Goal: Check status

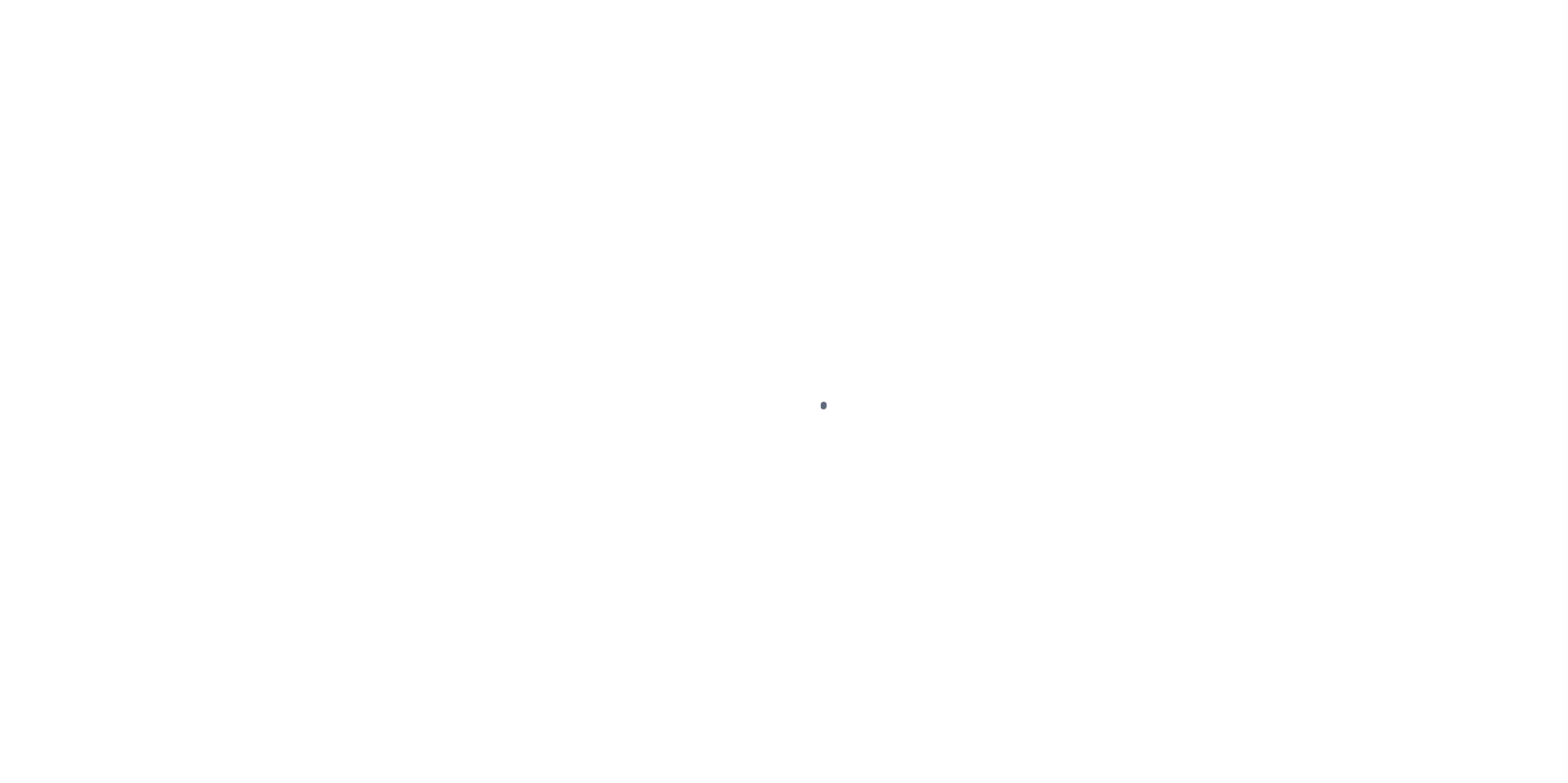
scroll to position [17, 0]
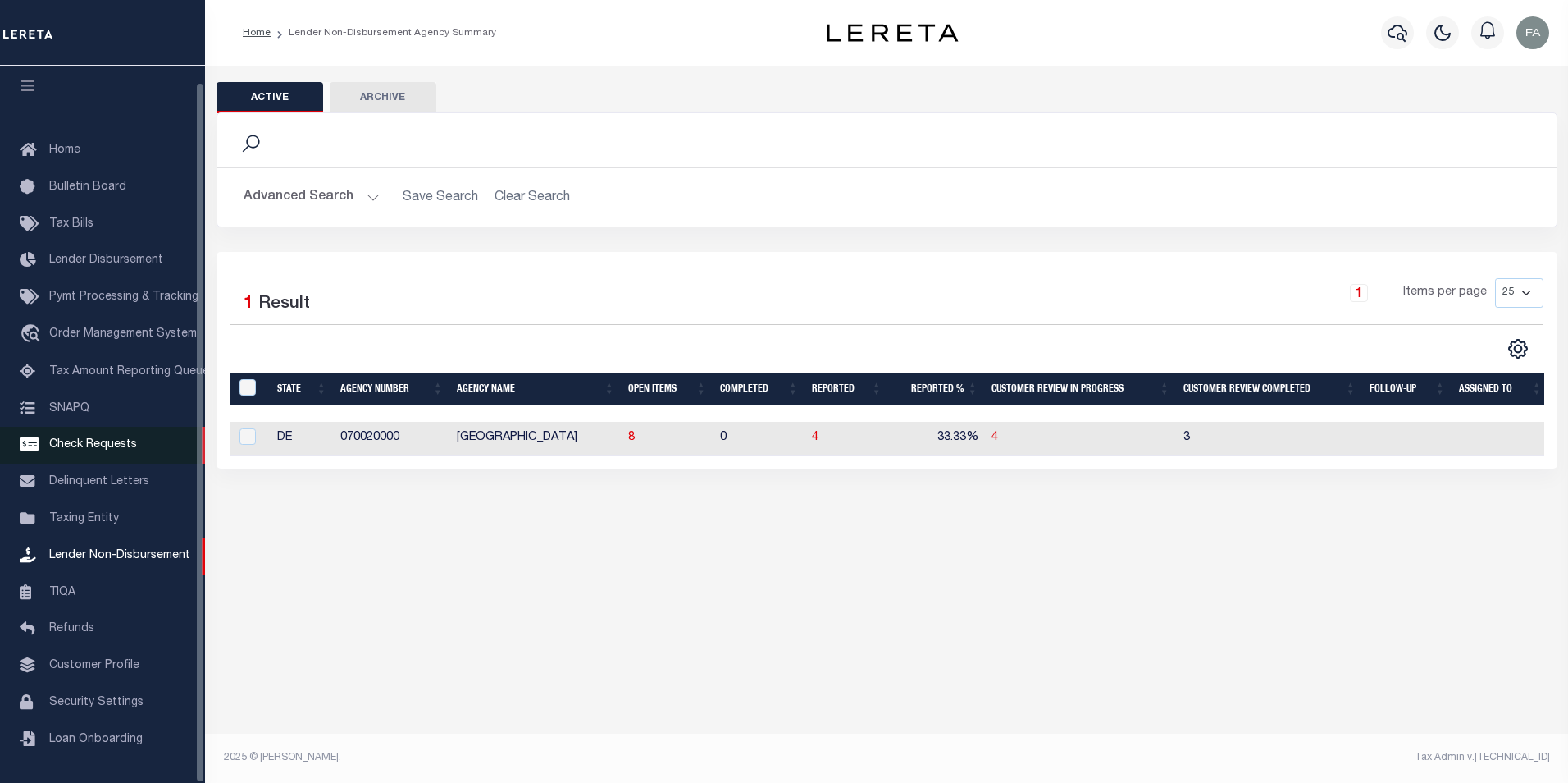
click at [104, 445] on span "Check Requests" at bounding box center [93, 444] width 88 height 12
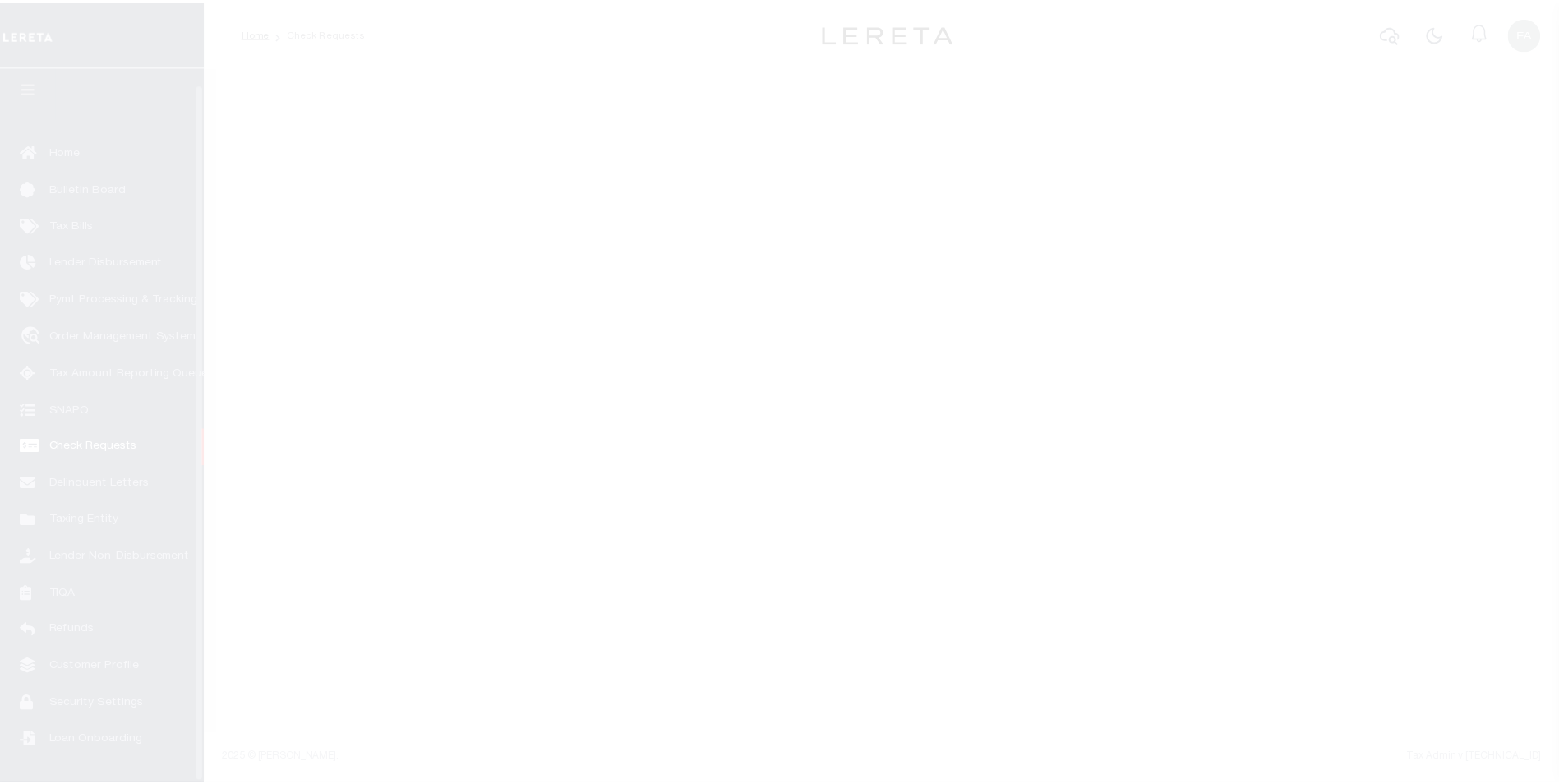
scroll to position [17, 0]
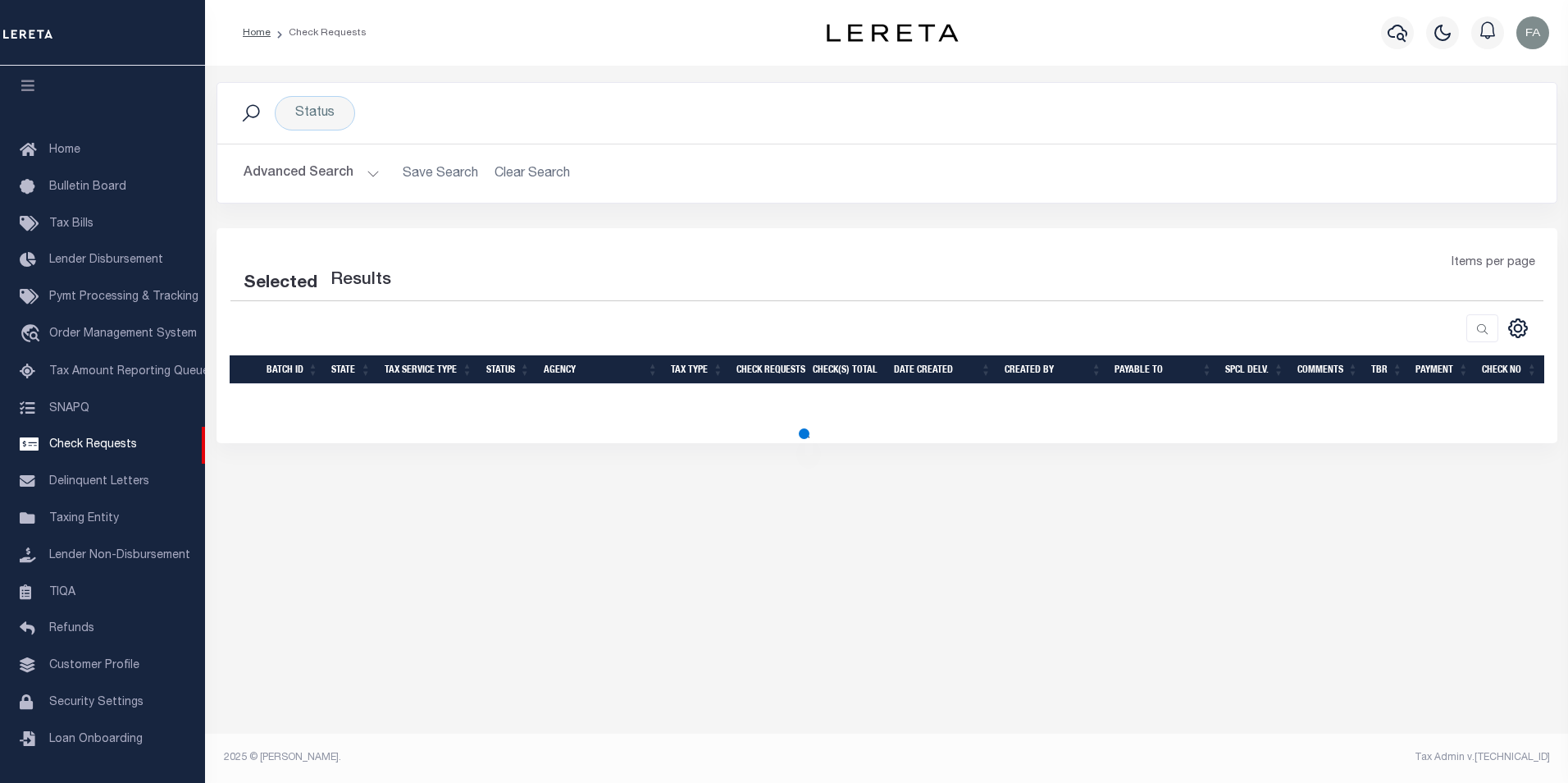
select select "50"
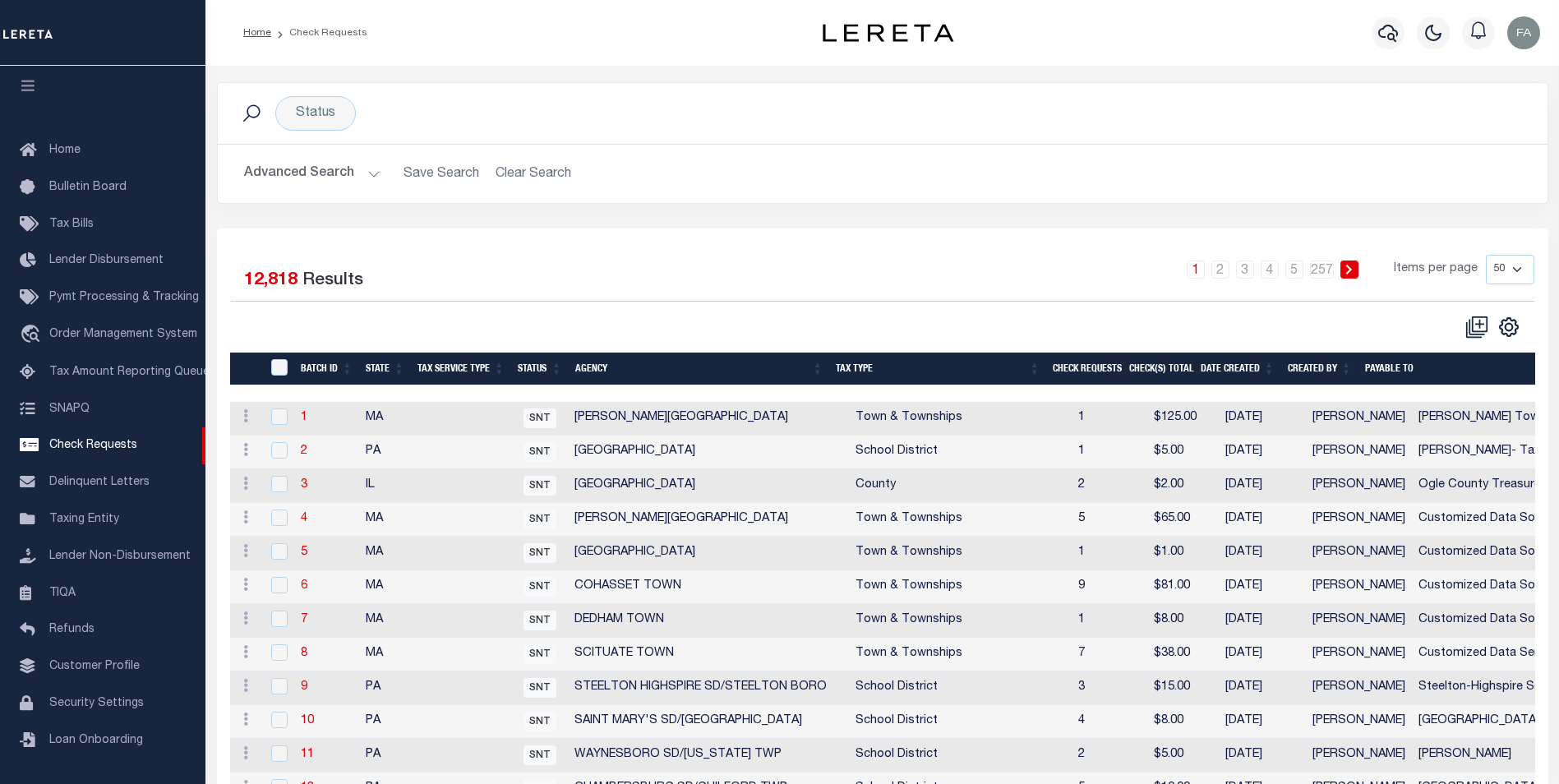
click at [319, 174] on button "Advanced Search" at bounding box center [312, 173] width 137 height 32
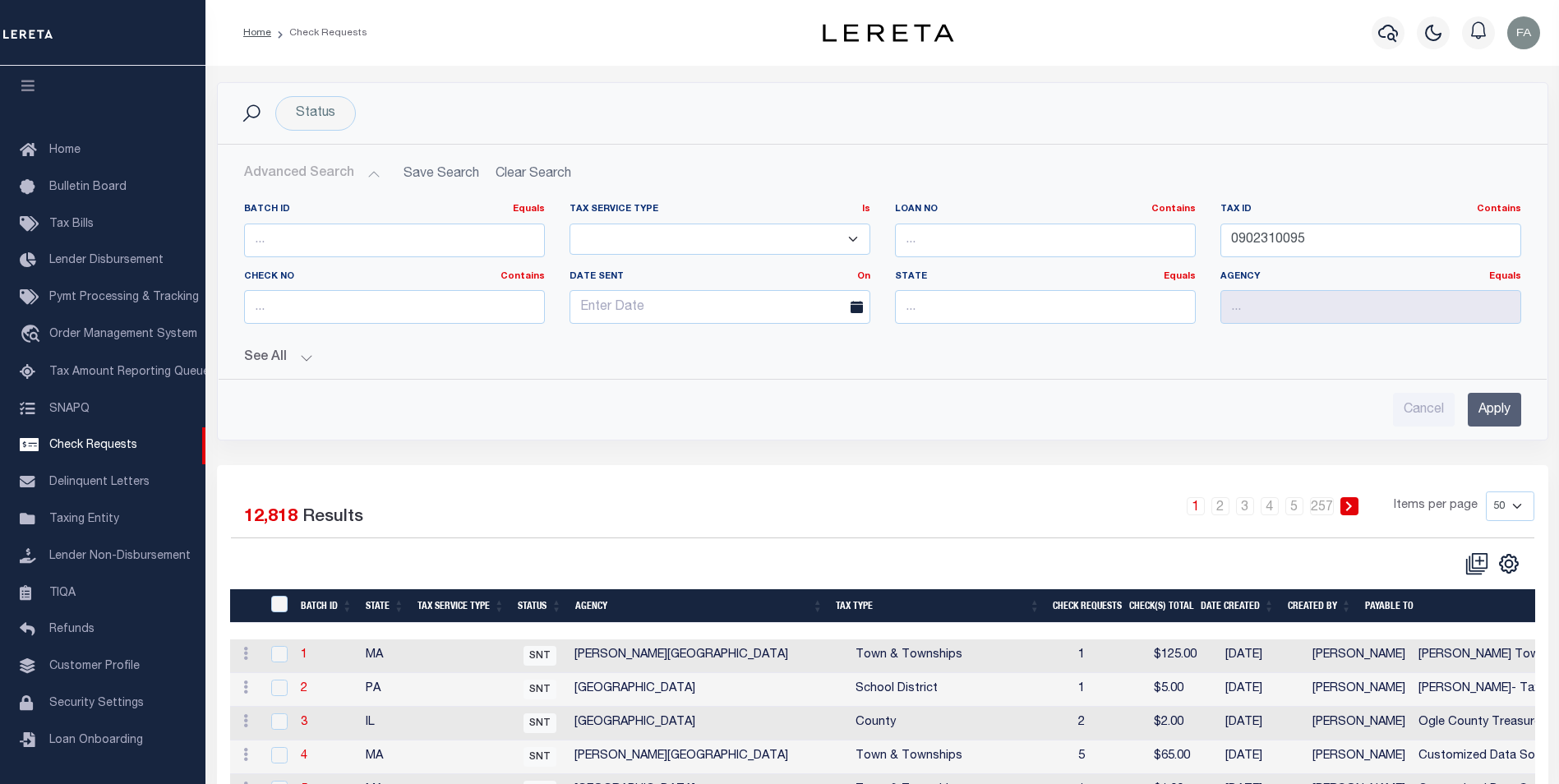
click at [1494, 414] on input "Apply" at bounding box center [1494, 409] width 53 height 34
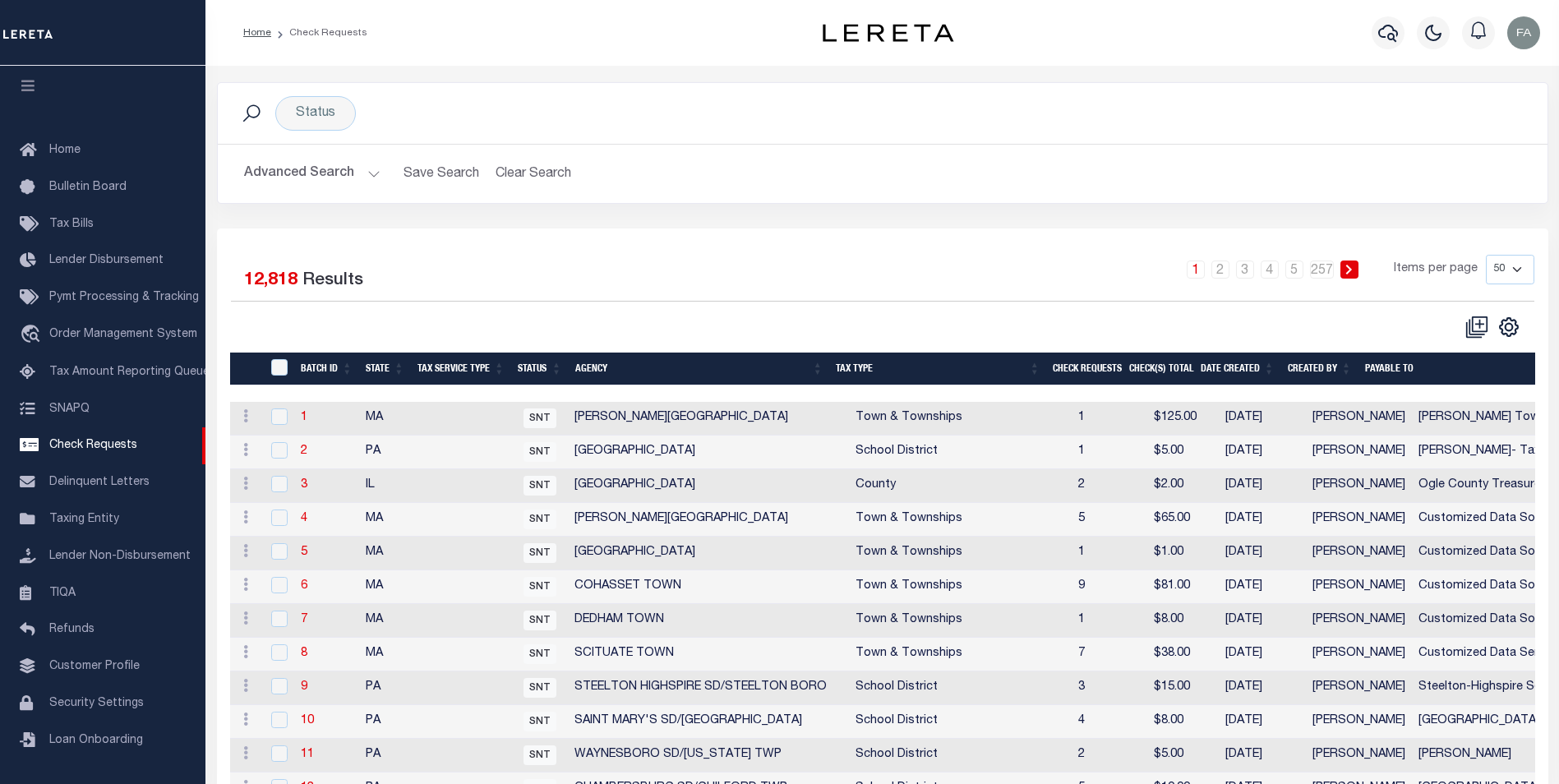
scroll to position [0, 66]
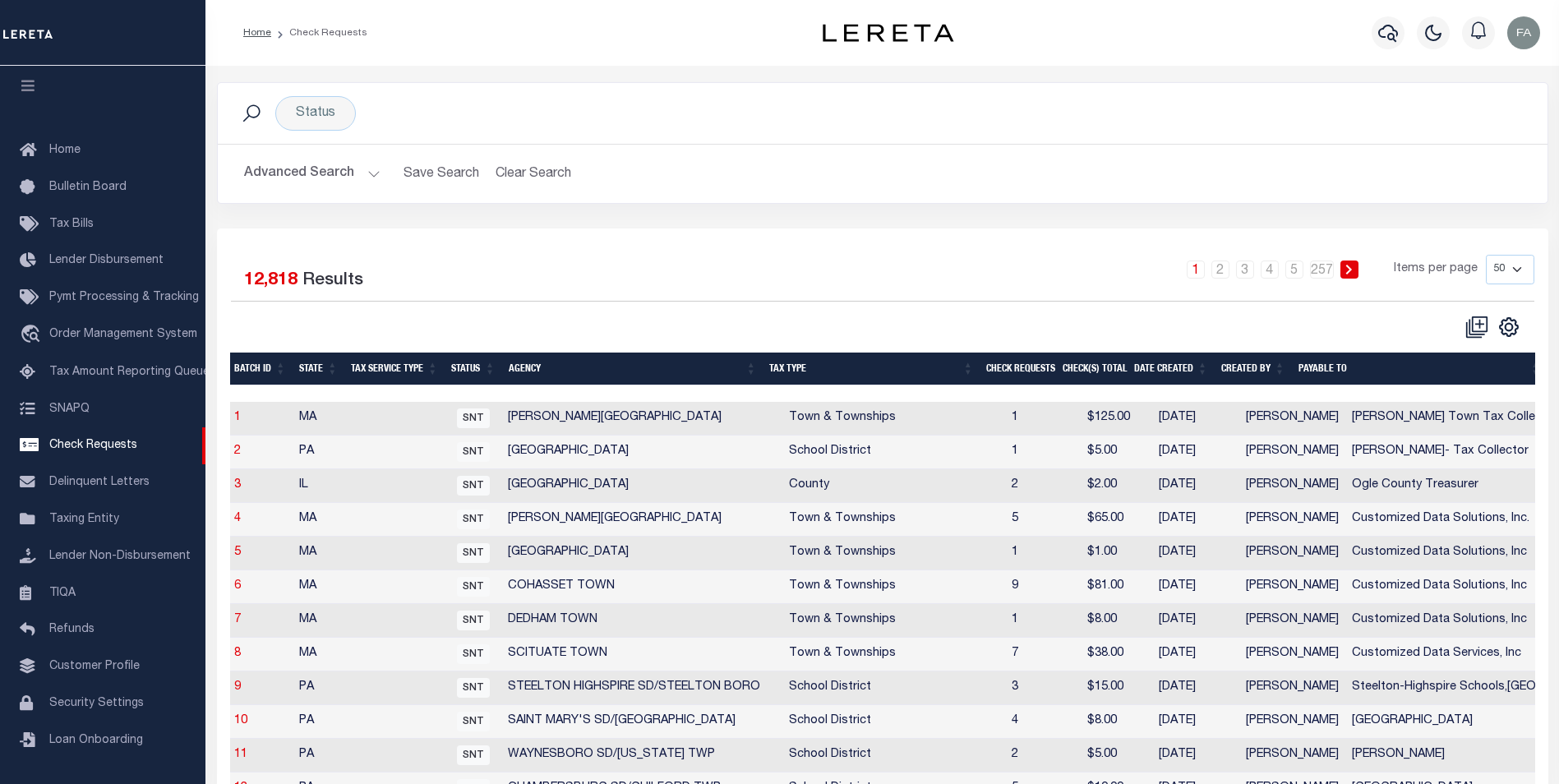
drag, startPoint x: 981, startPoint y: 486, endPoint x: 1073, endPoint y: 492, distance: 92.2
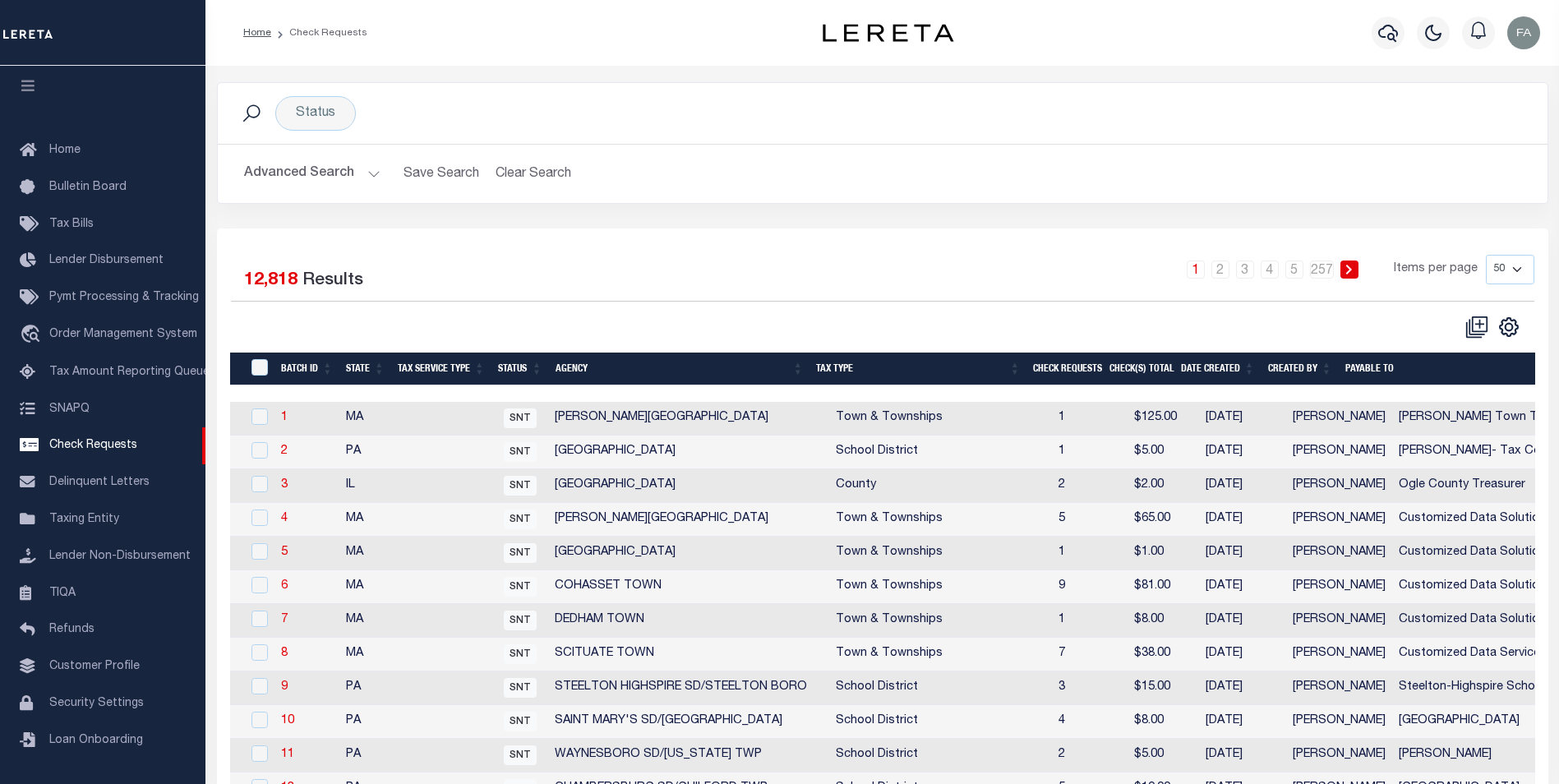
scroll to position [0, 0]
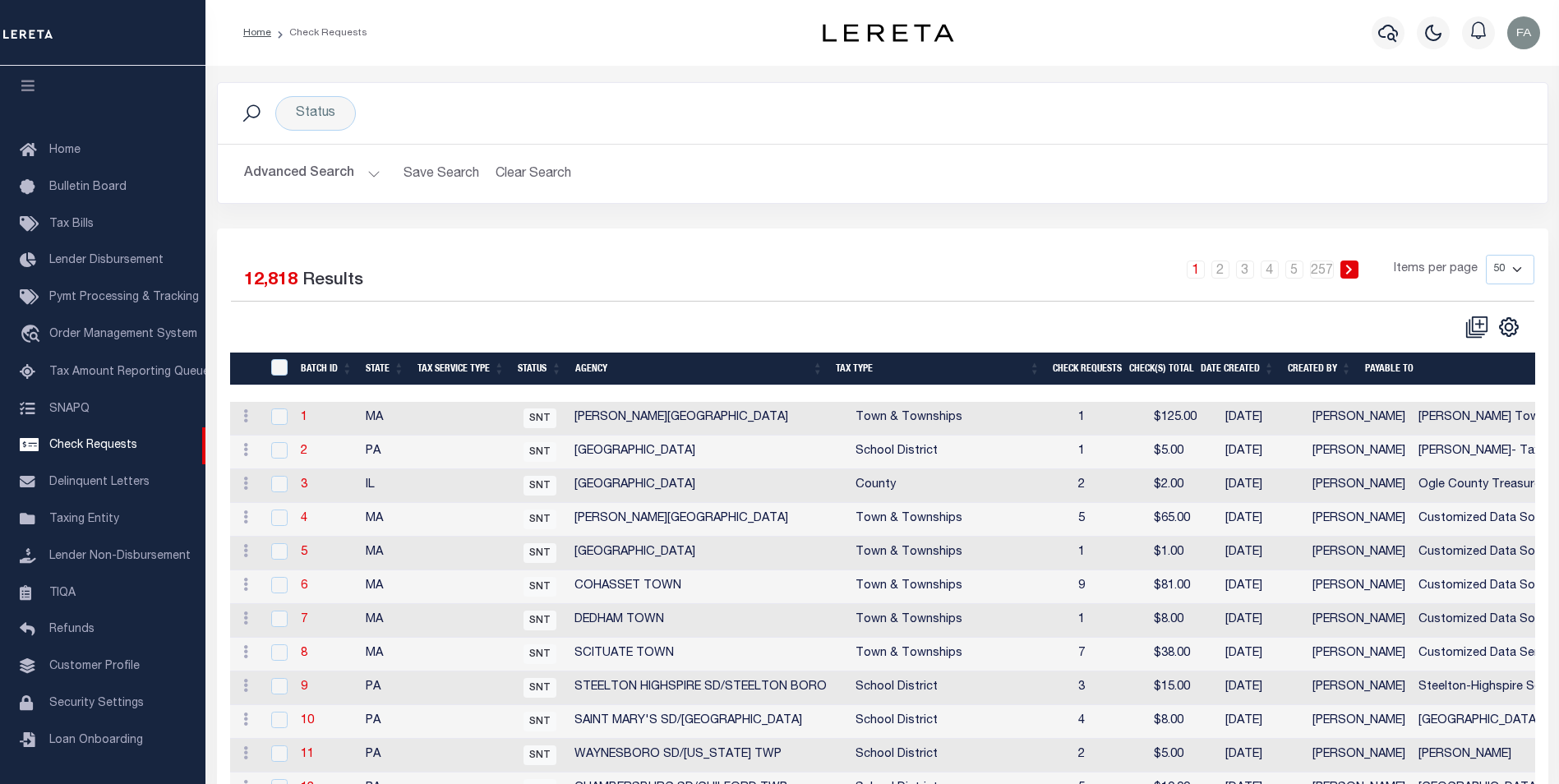
drag, startPoint x: 1073, startPoint y: 492, endPoint x: 796, endPoint y: 447, distance: 280.6
click at [289, 164] on button "Advanced Search" at bounding box center [312, 173] width 137 height 32
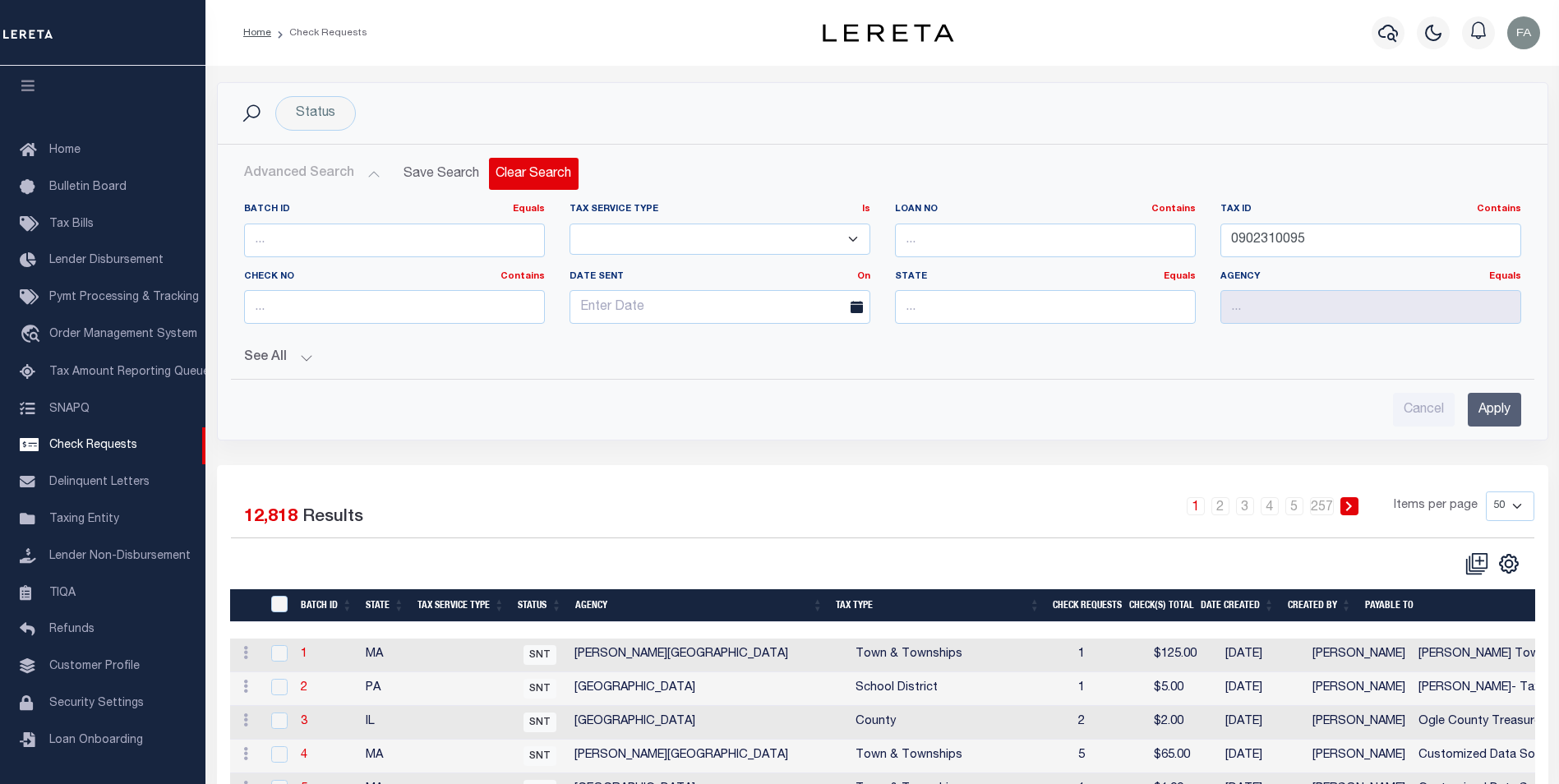
click at [530, 187] on button "Clear Search" at bounding box center [534, 173] width 90 height 32
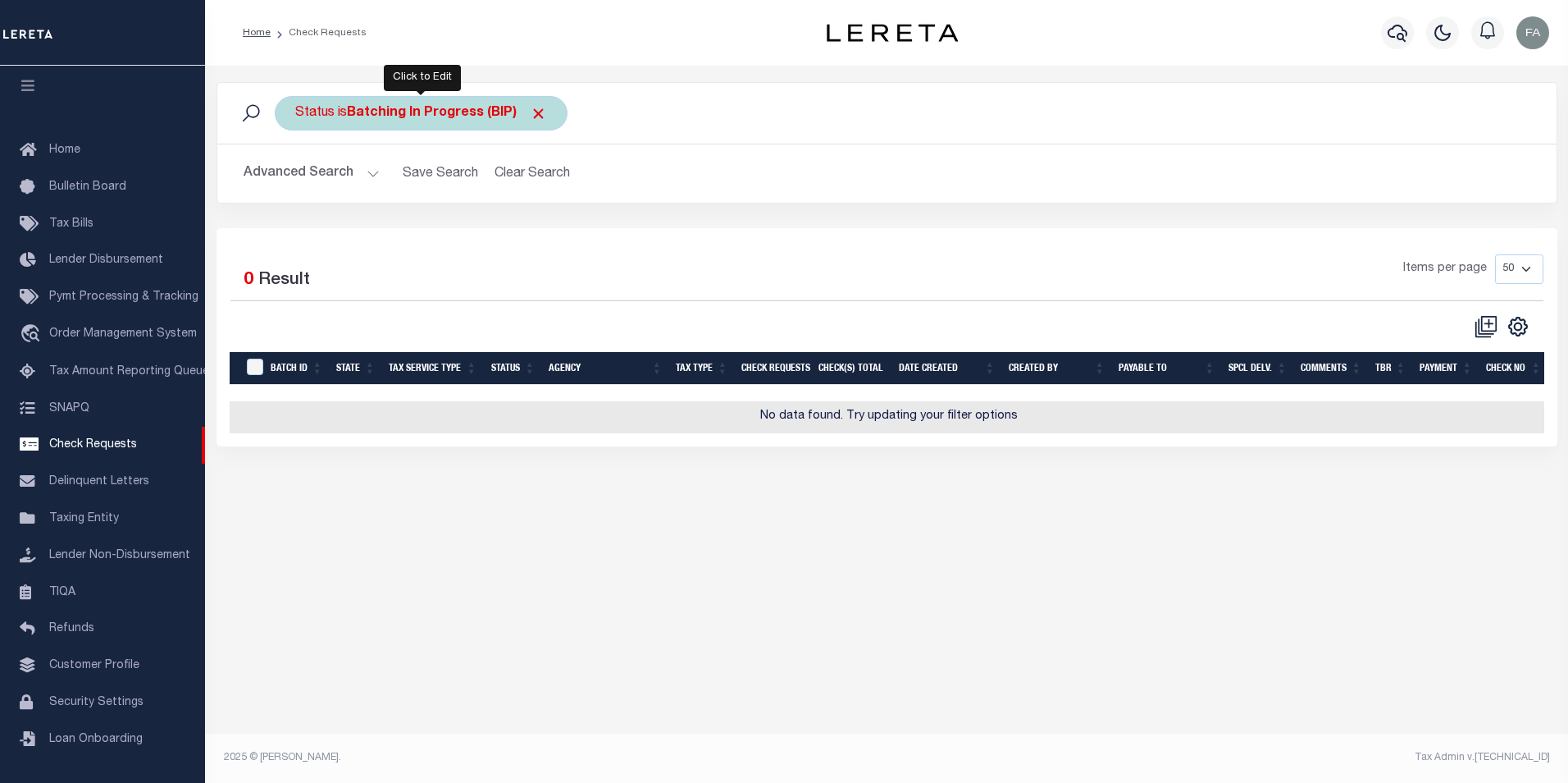
click at [545, 117] on span at bounding box center [538, 113] width 17 height 17
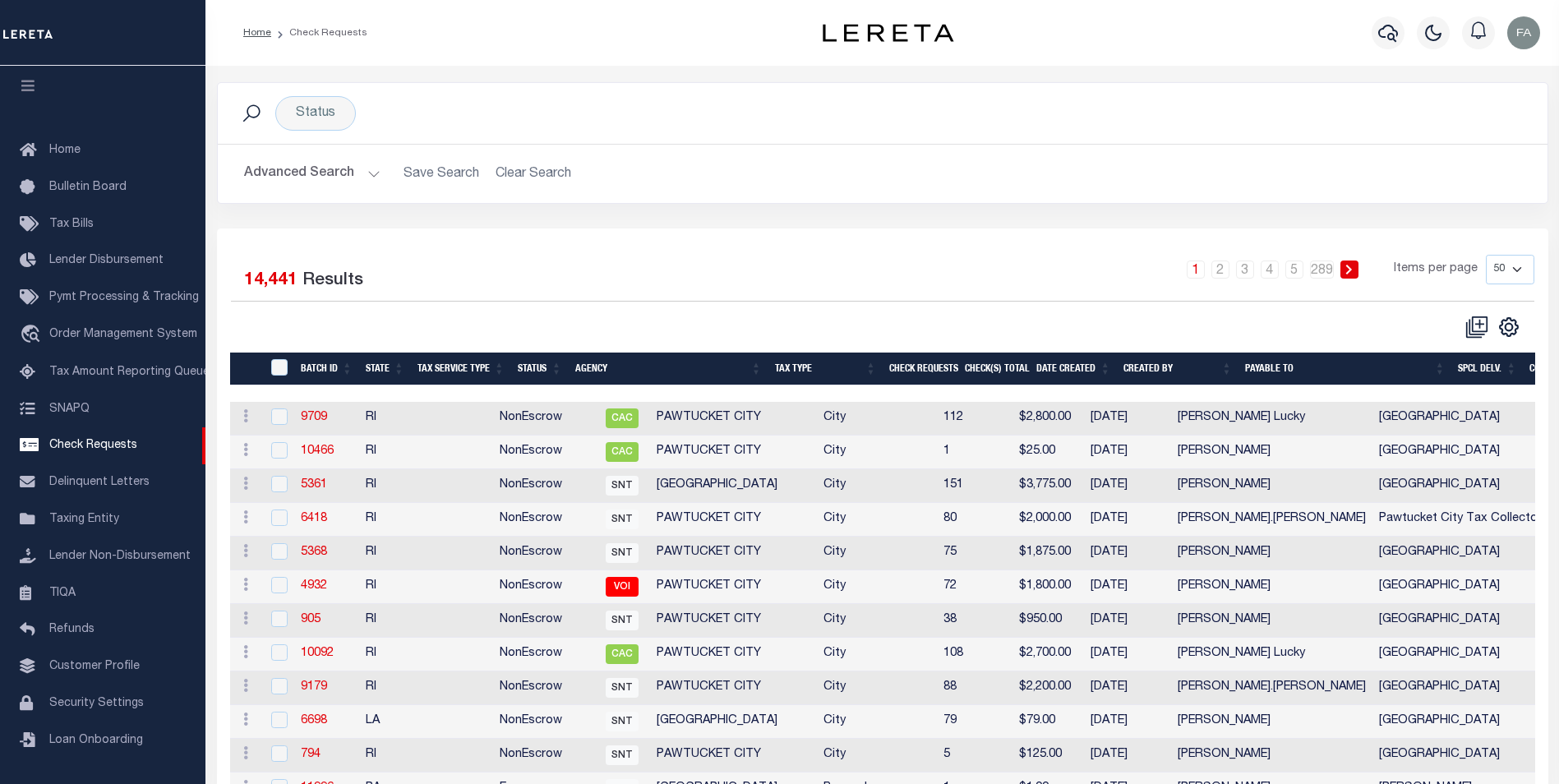
click at [292, 177] on button "Advanced Search" at bounding box center [312, 173] width 137 height 32
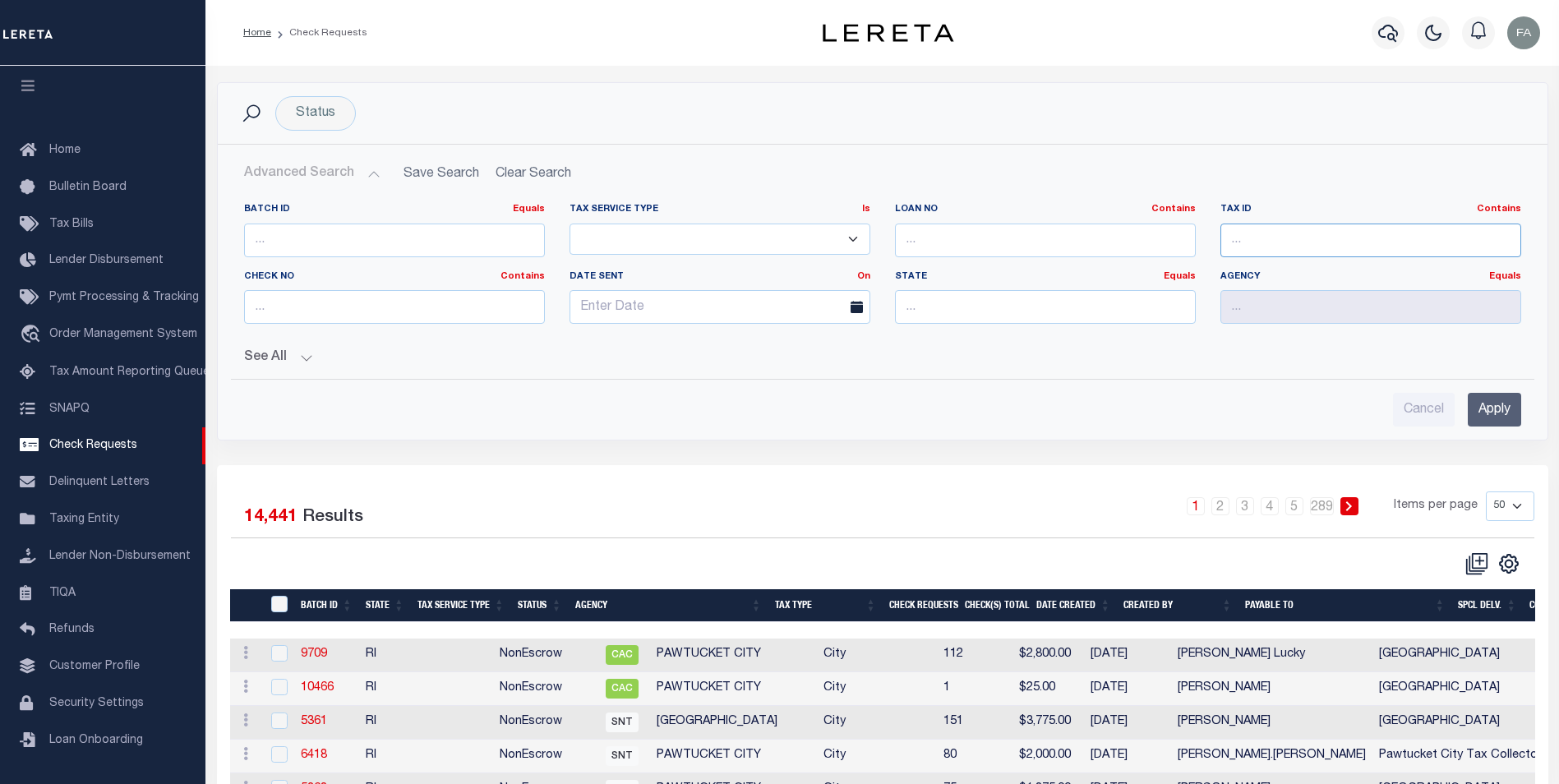
click at [1298, 237] on input "text" at bounding box center [1370, 240] width 301 height 34
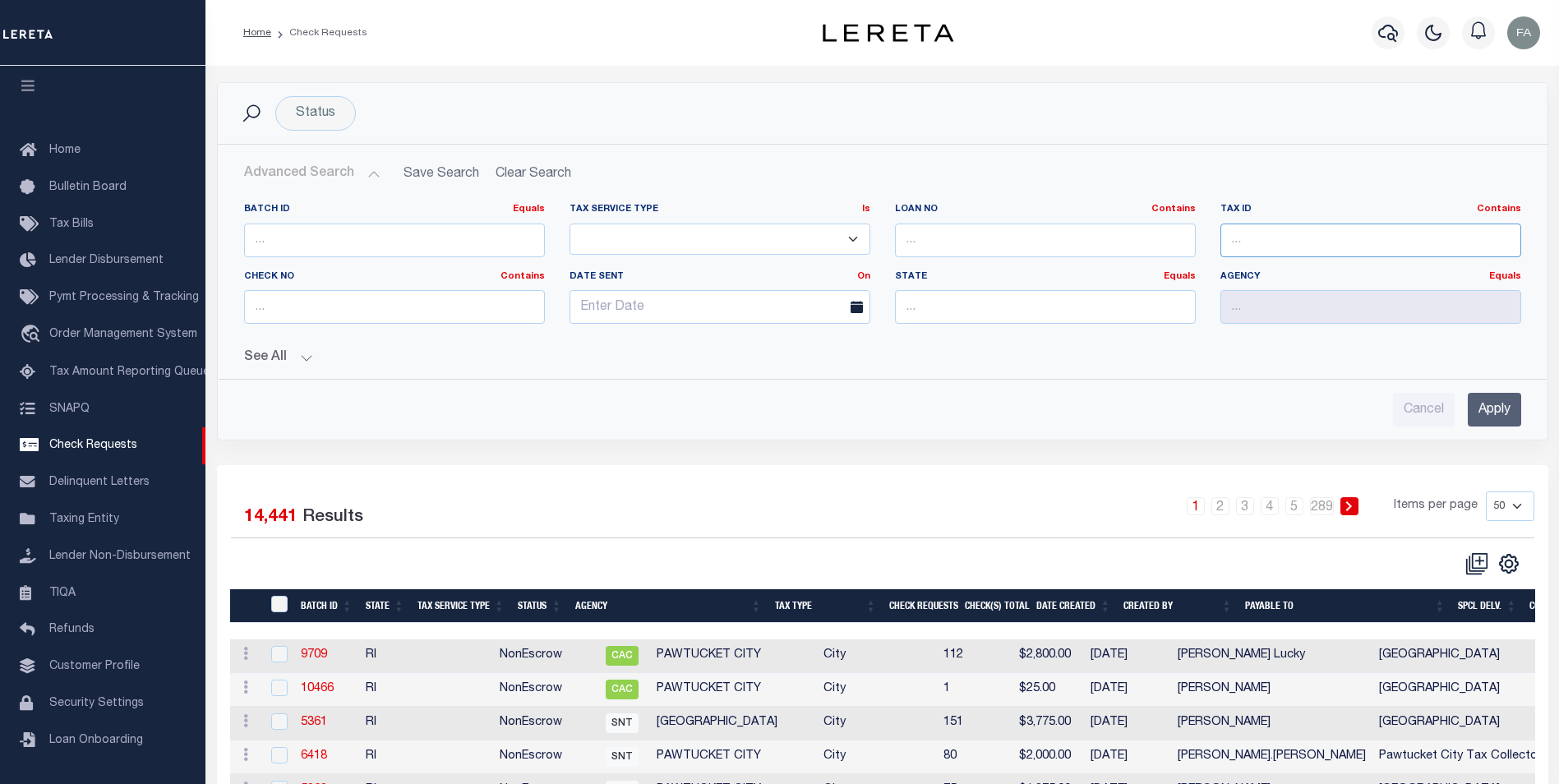
type input "0902310095"
click at [1491, 419] on input "Apply" at bounding box center [1494, 409] width 53 height 34
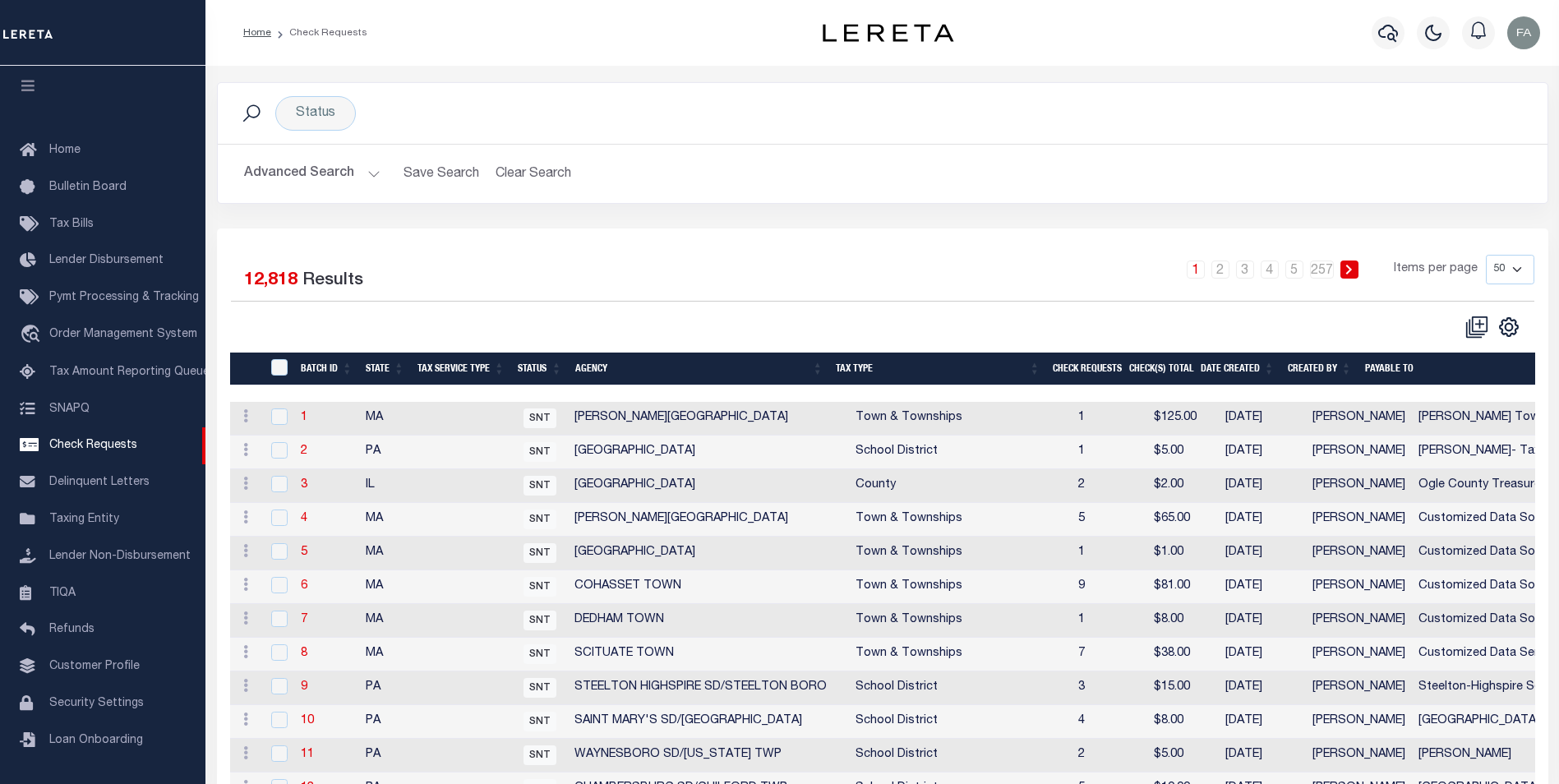
drag, startPoint x: 959, startPoint y: 302, endPoint x: 942, endPoint y: 206, distance: 97.5
click at [89, 515] on span "Taxing Entity" at bounding box center [84, 520] width 70 height 12
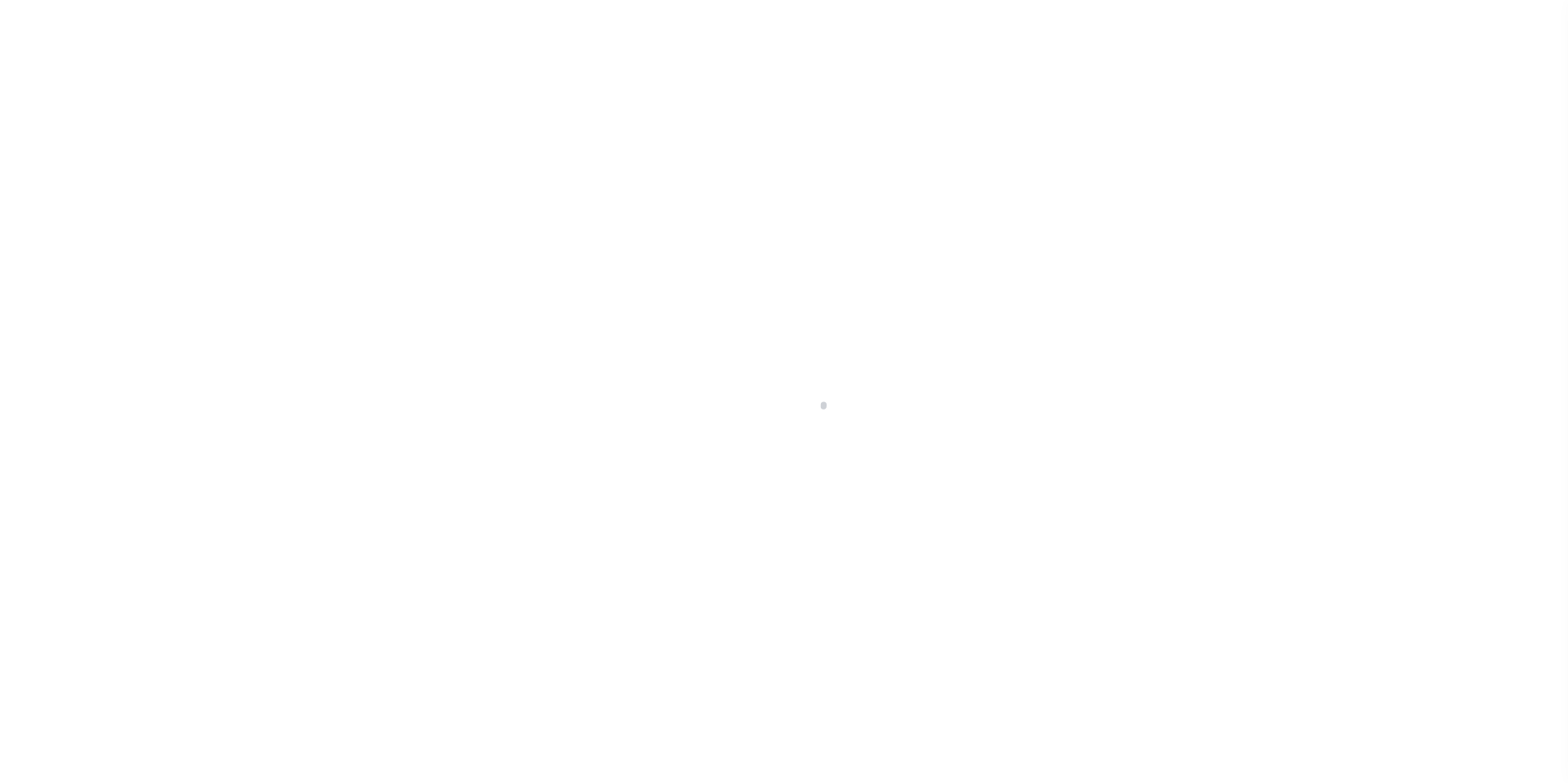
scroll to position [17, 0]
drag, startPoint x: 0, startPoint y: 0, endPoint x: 987, endPoint y: 125, distance: 994.9
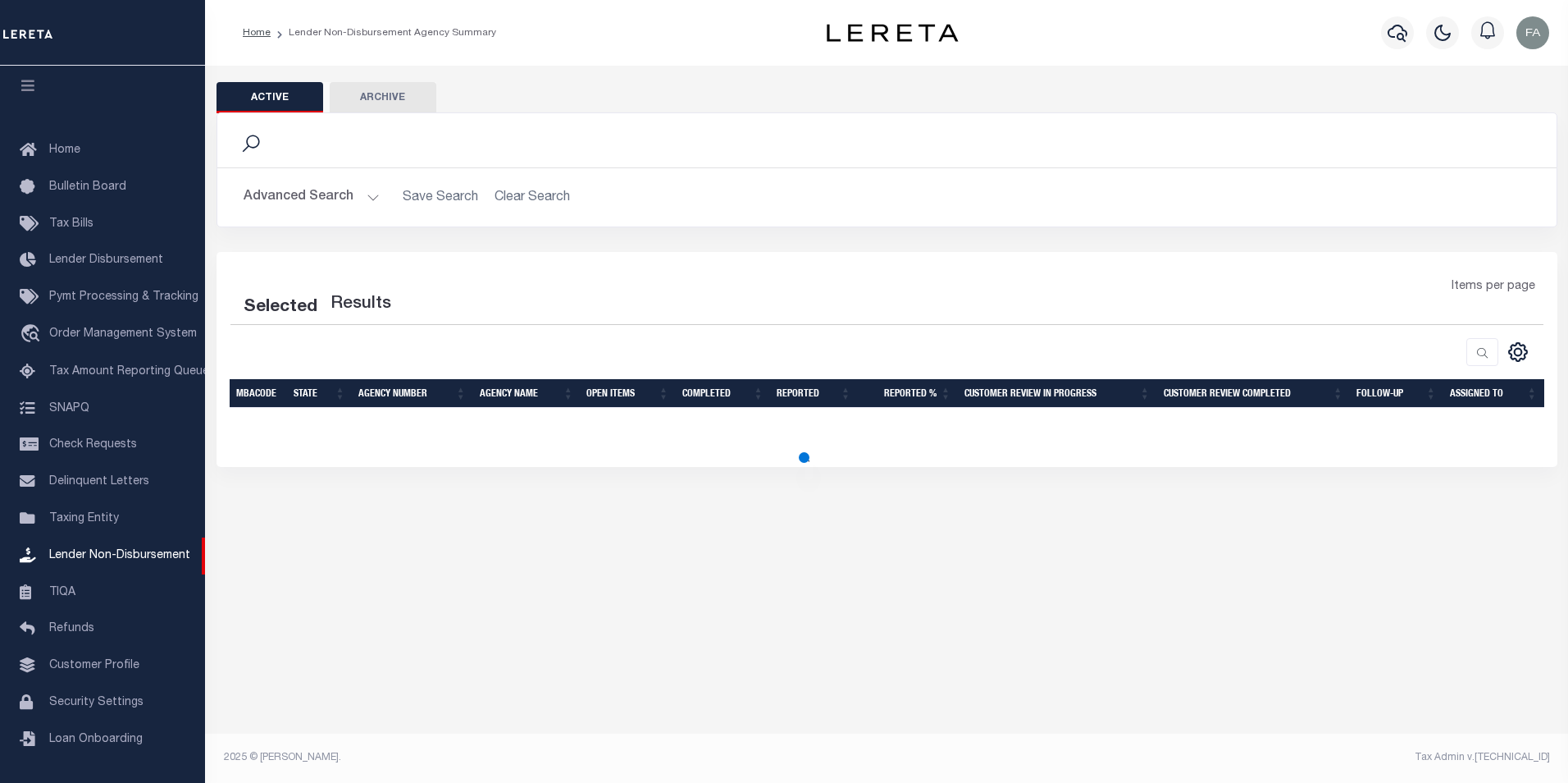
select select
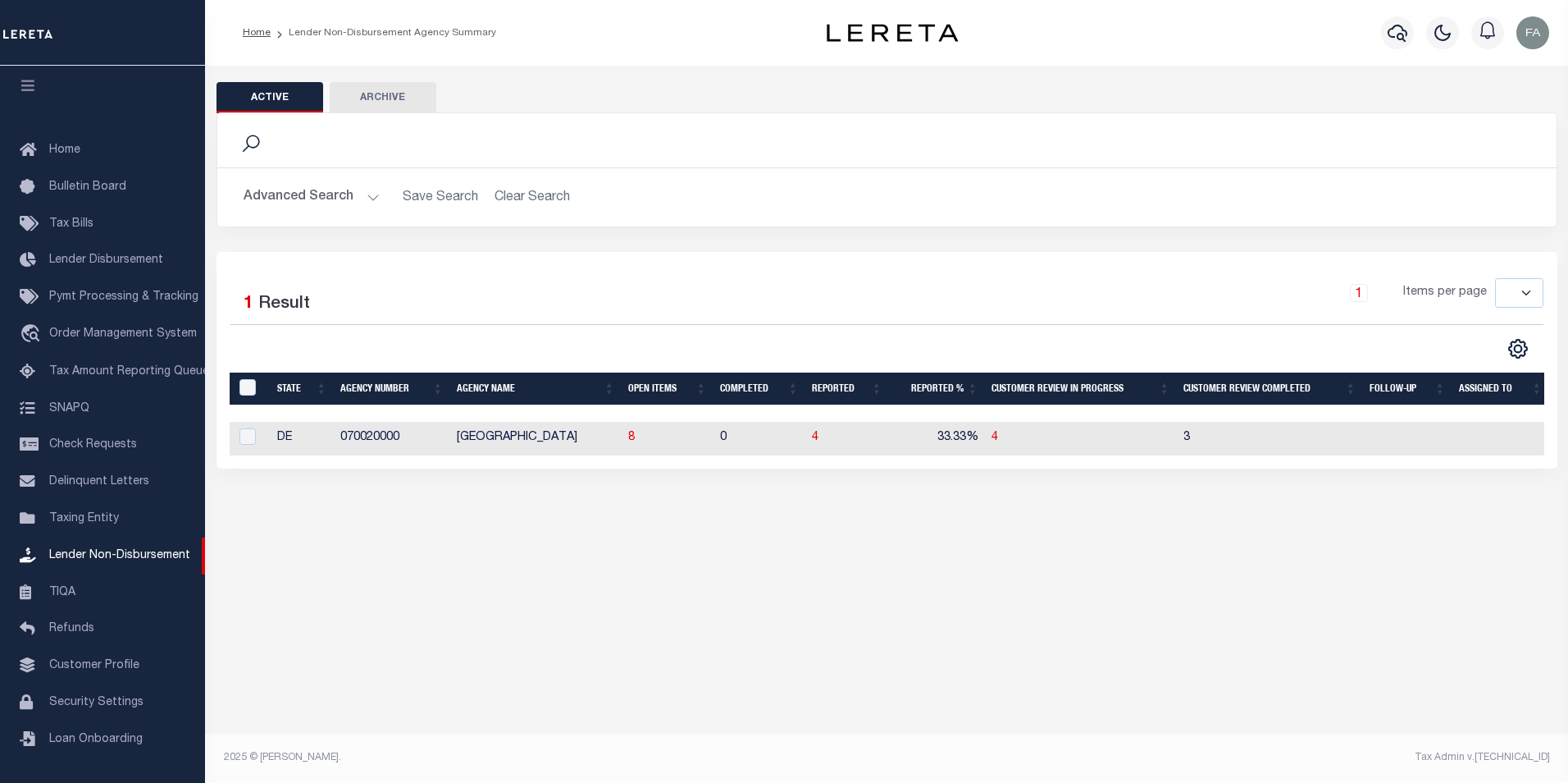
click at [1533, 513] on div "Active Archive Search Advanced Search Save Search Clear Search" at bounding box center [887, 301] width 1364 height 472
